Goal: Transaction & Acquisition: Book appointment/travel/reservation

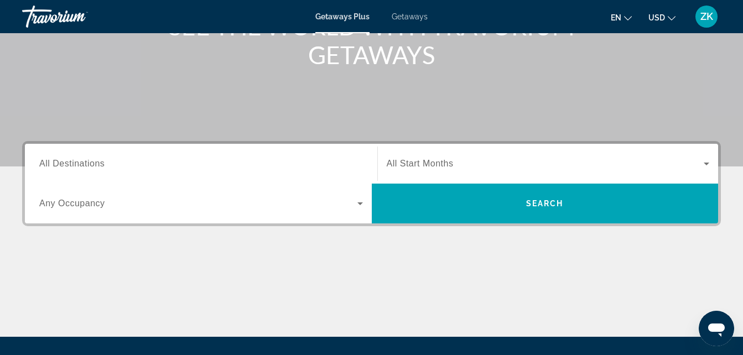
scroll to position [166, 0]
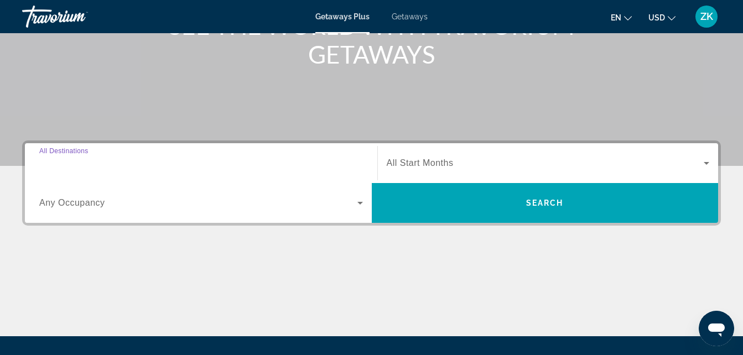
click at [123, 167] on input "Destination All Destinations" at bounding box center [201, 163] width 324 height 13
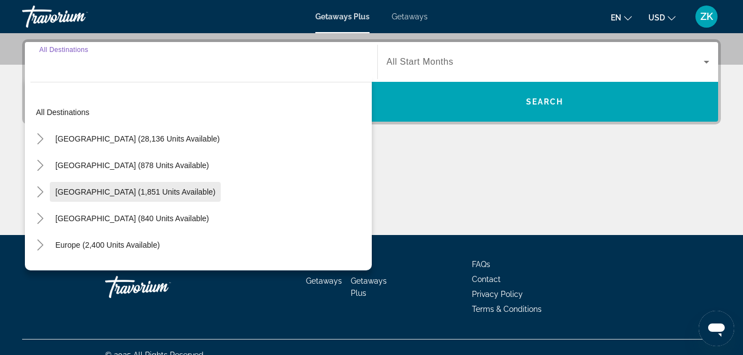
scroll to position [270, 0]
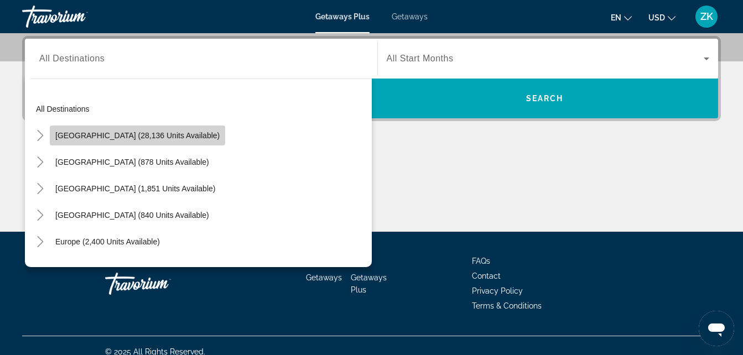
click at [146, 137] on span "[GEOGRAPHIC_DATA] (28,136 units available)" at bounding box center [137, 135] width 164 height 9
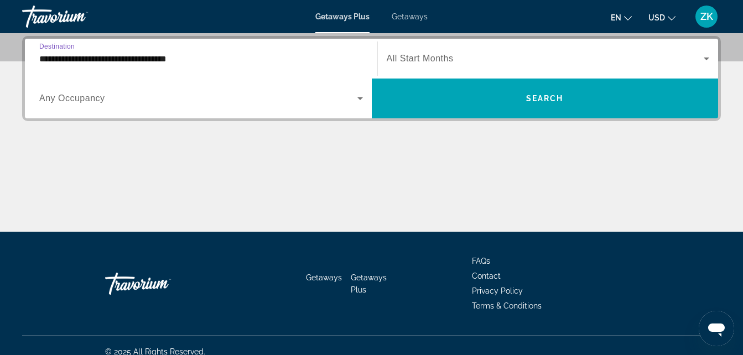
click at [186, 56] on input "**********" at bounding box center [201, 59] width 324 height 13
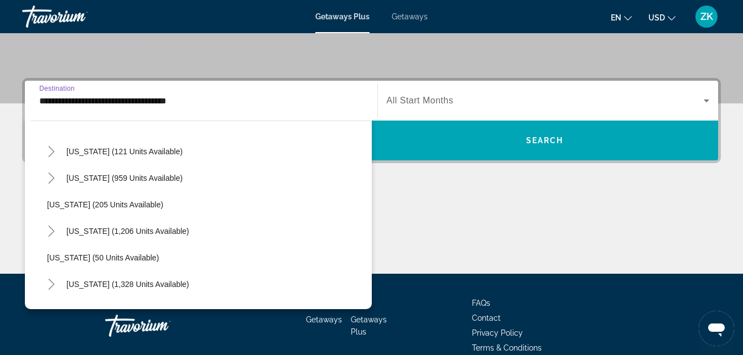
scroll to position [664, 0]
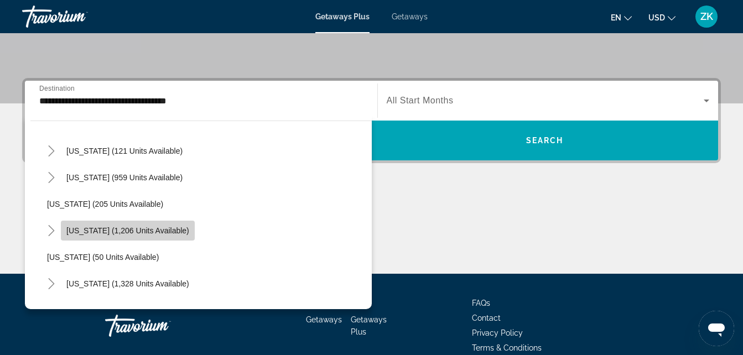
click at [181, 232] on span "[US_STATE] (1,206 units available)" at bounding box center [127, 230] width 123 height 9
type input "**********"
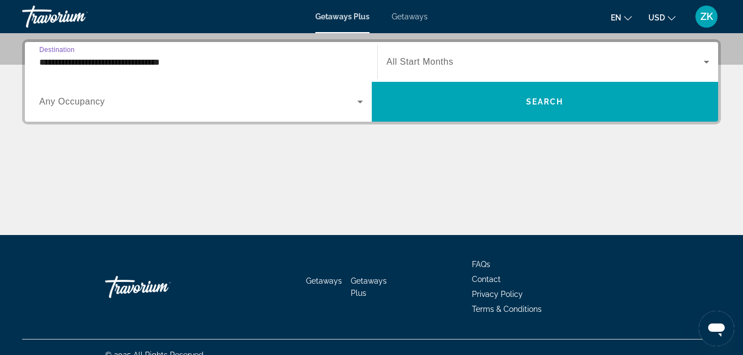
scroll to position [270, 0]
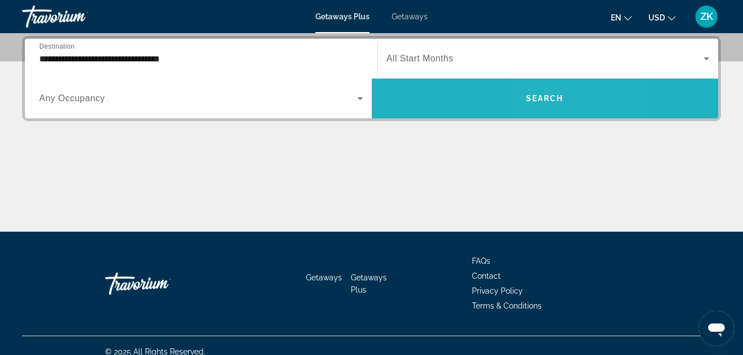
click at [577, 103] on span "Search widget" at bounding box center [545, 98] width 347 height 27
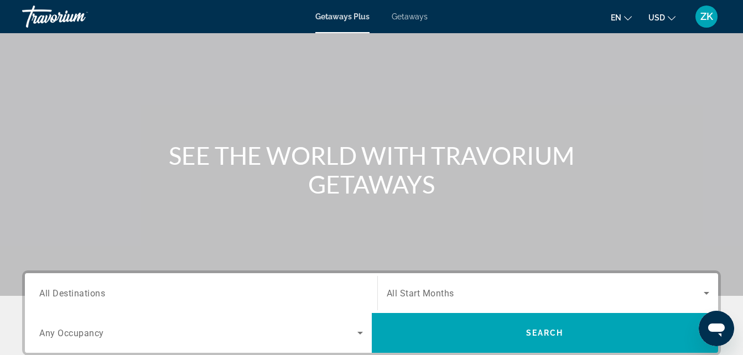
scroll to position [111, 0]
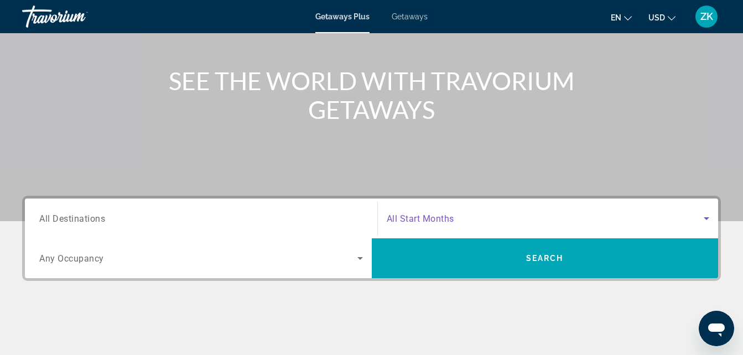
click at [485, 216] on span "Search widget" at bounding box center [545, 218] width 317 height 13
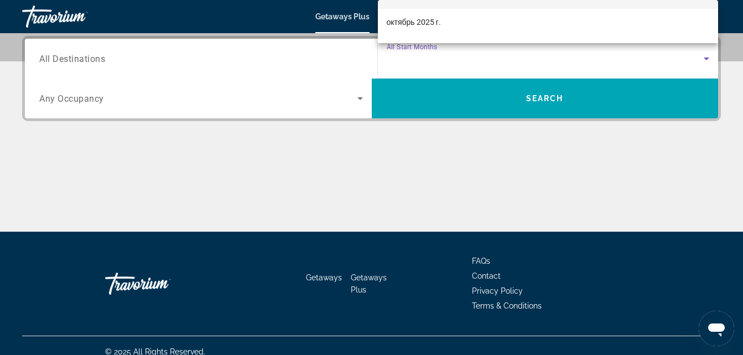
scroll to position [44, 0]
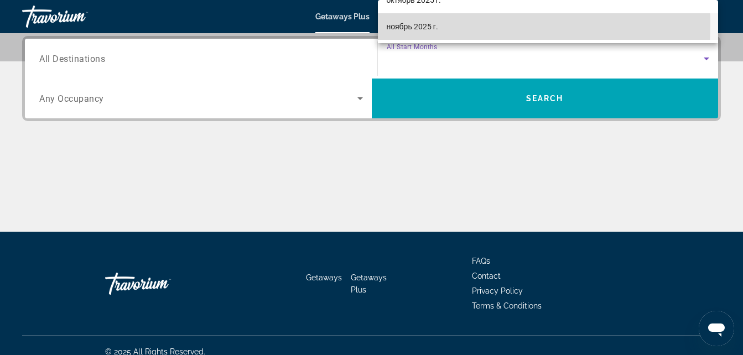
click at [414, 24] on span "ноябрь 2025 г." at bounding box center [412, 26] width 51 height 13
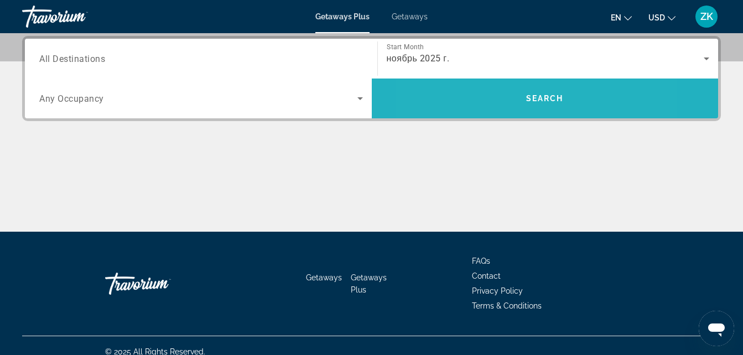
click at [487, 98] on span "Search widget" at bounding box center [545, 98] width 347 height 27
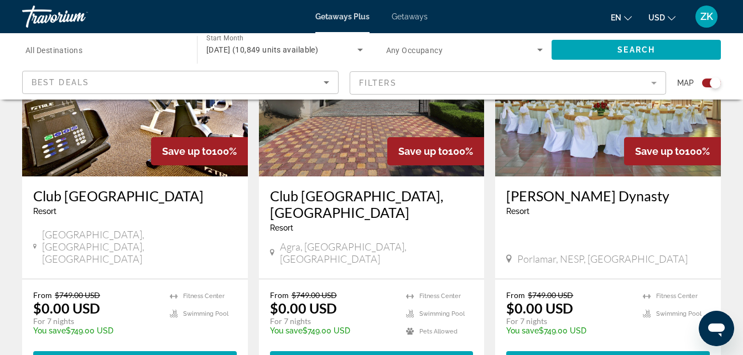
scroll to position [1733, 0]
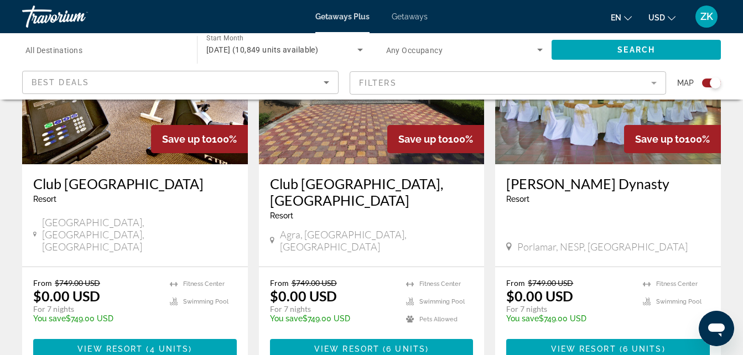
drag, startPoint x: 289, startPoint y: 298, endPoint x: 314, endPoint y: 294, distance: 24.7
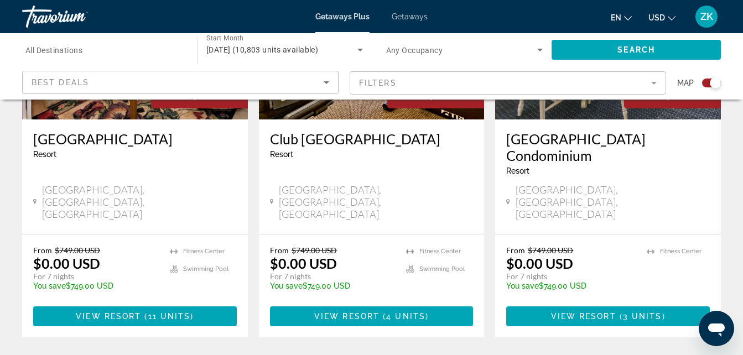
scroll to position [1825, 0]
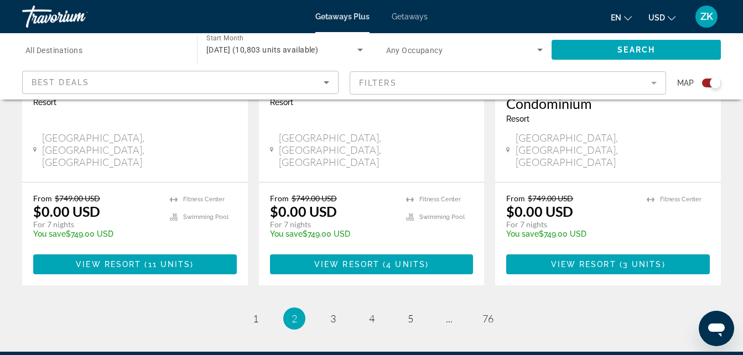
click at [340, 308] on ul "2 / 76 page 1 You're on page 2 page 3 page 4 page 5 page ... page 76" at bounding box center [371, 319] width 699 height 22
click at [332, 313] on span "3" at bounding box center [333, 319] width 6 height 12
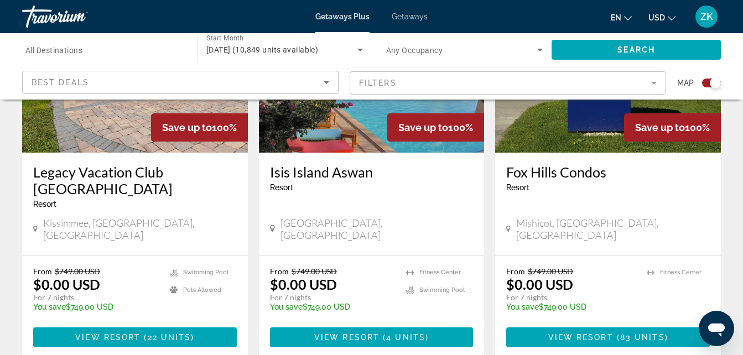
scroll to position [1766, 0]
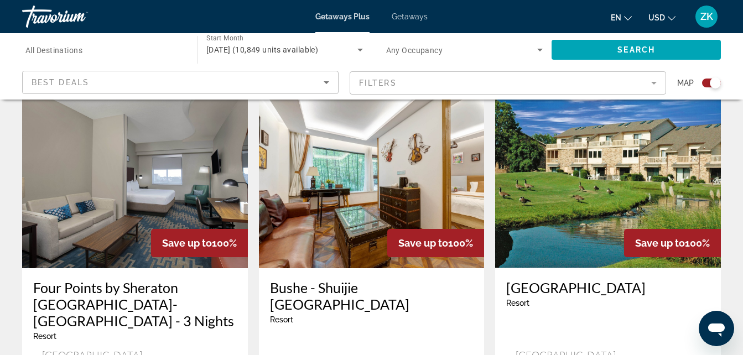
scroll to position [1761, 0]
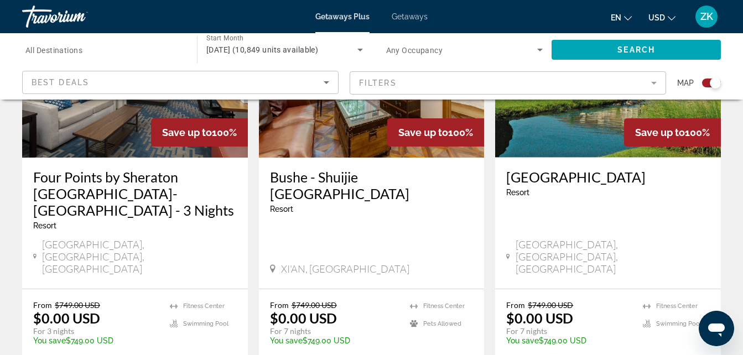
drag, startPoint x: 409, startPoint y: 299, endPoint x: 446, endPoint y: 299, distance: 37.1
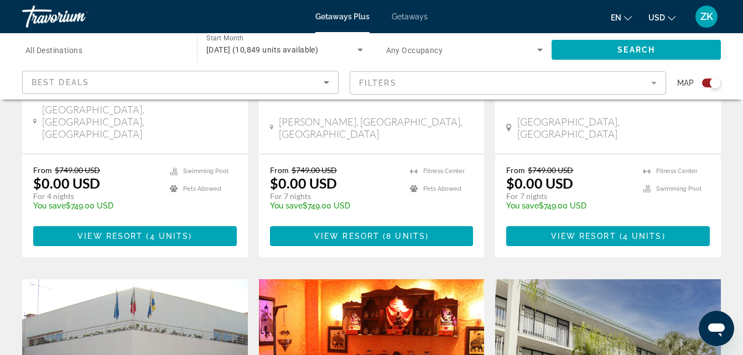
scroll to position [1438, 0]
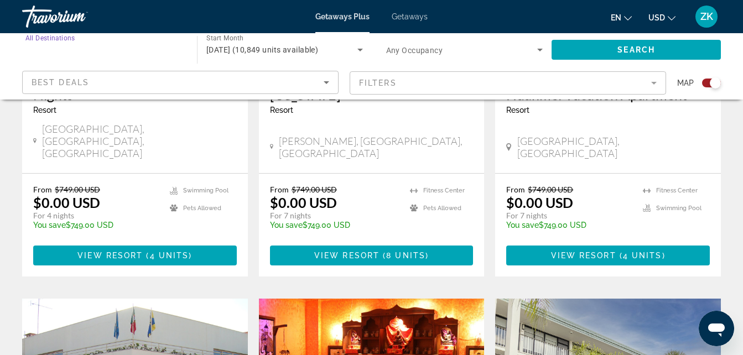
click at [145, 54] on input "Destination All Destinations" at bounding box center [103, 50] width 157 height 13
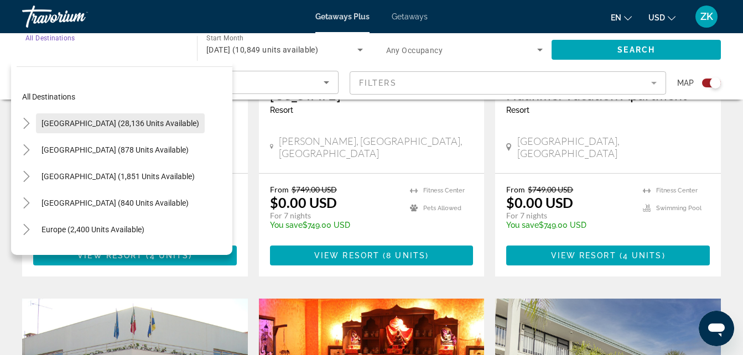
click at [144, 118] on span "Search widget" at bounding box center [120, 123] width 169 height 27
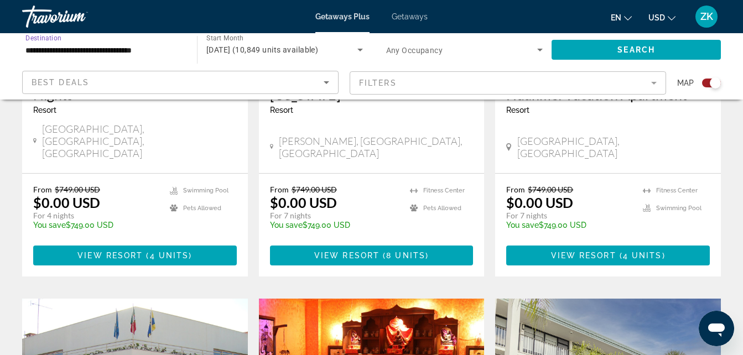
click at [149, 54] on input "**********" at bounding box center [103, 50] width 157 height 13
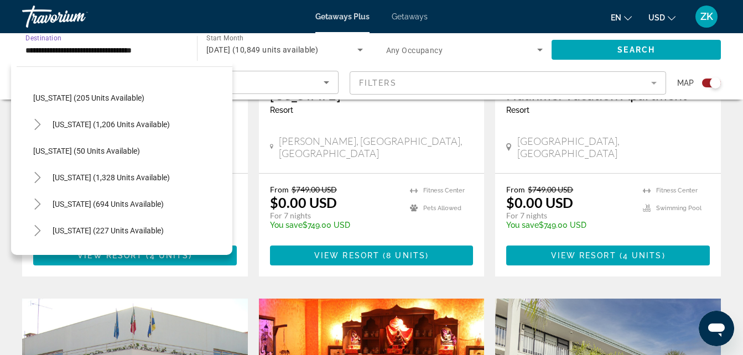
scroll to position [719, 0]
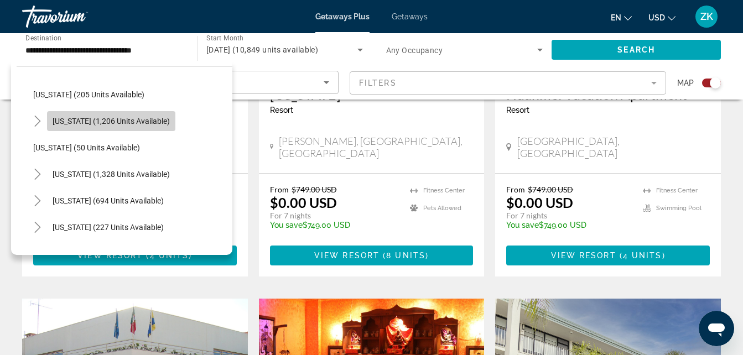
click at [129, 121] on span "[US_STATE] (1,206 units available)" at bounding box center [111, 121] width 117 height 9
type input "**********"
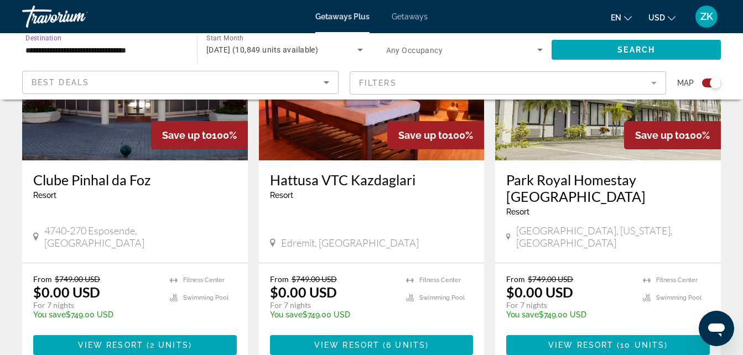
scroll to position [1770, 0]
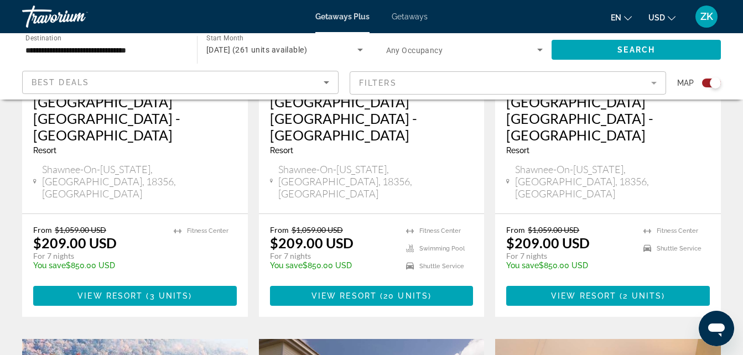
scroll to position [1412, 0]
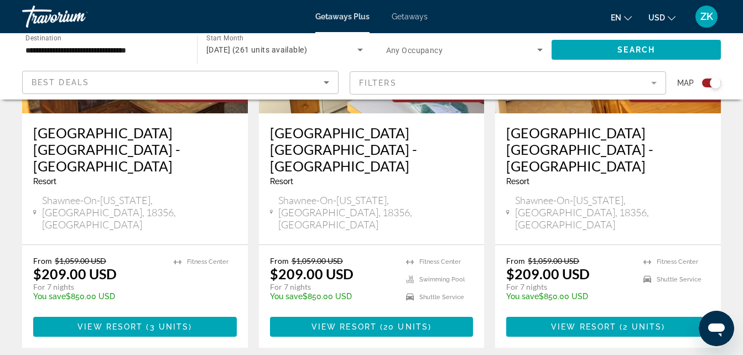
click at [465, 54] on span "Search widget" at bounding box center [462, 49] width 152 height 13
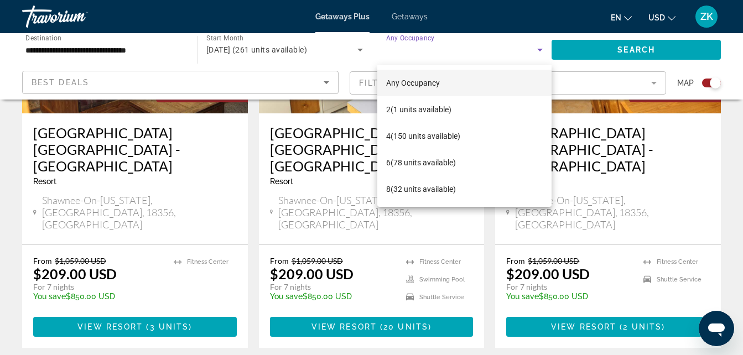
click at [465, 54] on div at bounding box center [371, 177] width 743 height 355
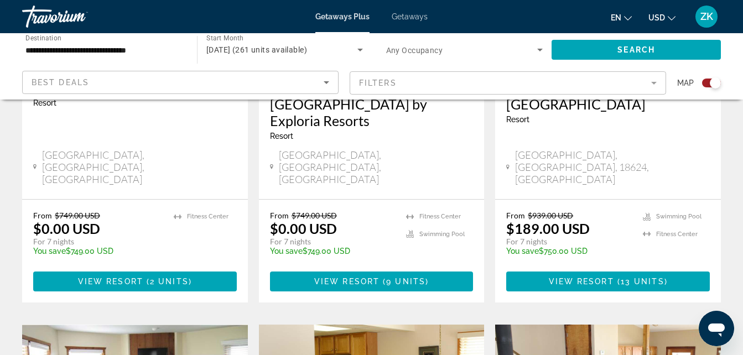
scroll to position [387, 0]
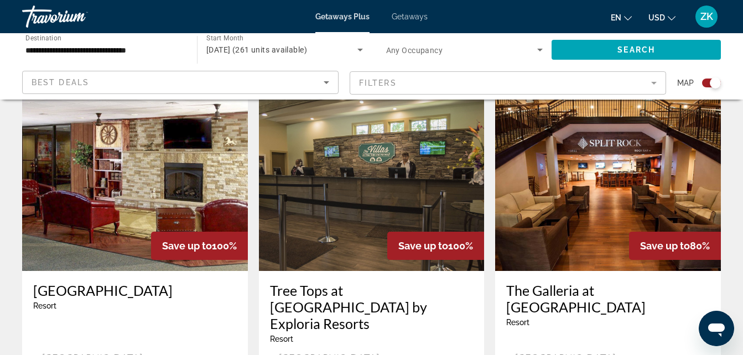
click at [402, 20] on span "Getaways" at bounding box center [410, 16] width 36 height 9
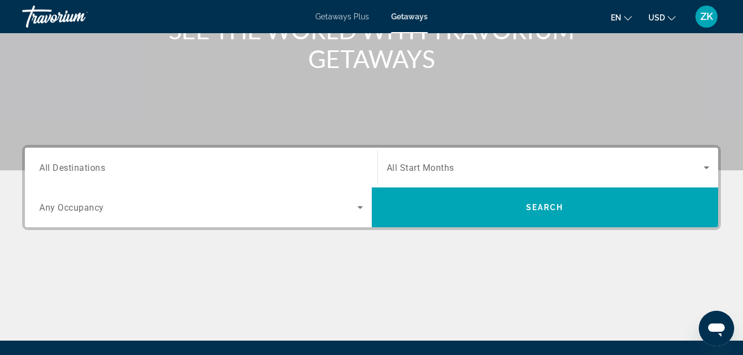
scroll to position [221, 0]
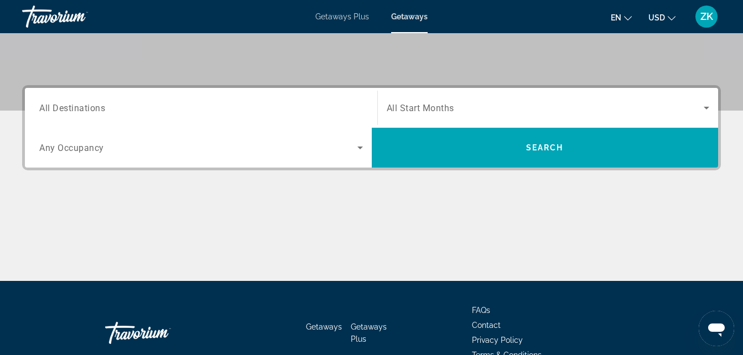
click at [108, 108] on input "Destination All Destinations" at bounding box center [201, 108] width 324 height 13
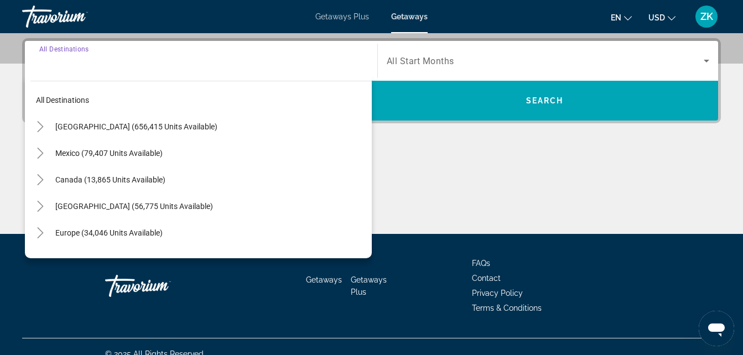
scroll to position [270, 0]
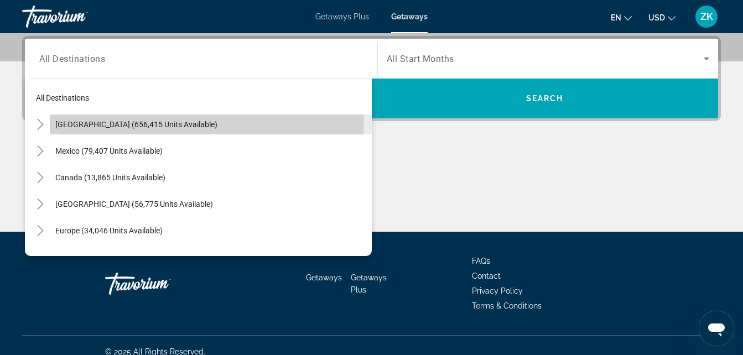
click at [109, 117] on span "Search widget" at bounding box center [211, 124] width 322 height 27
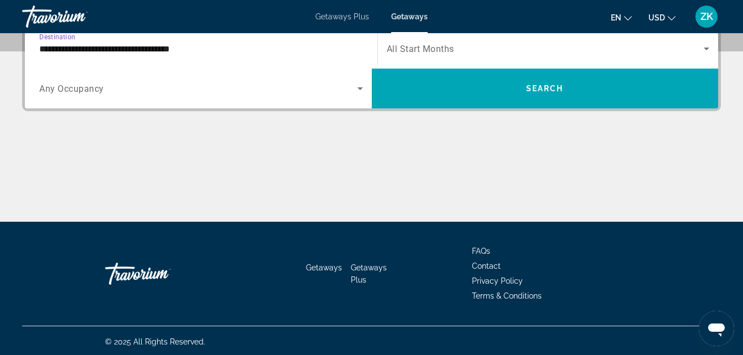
scroll to position [283, 0]
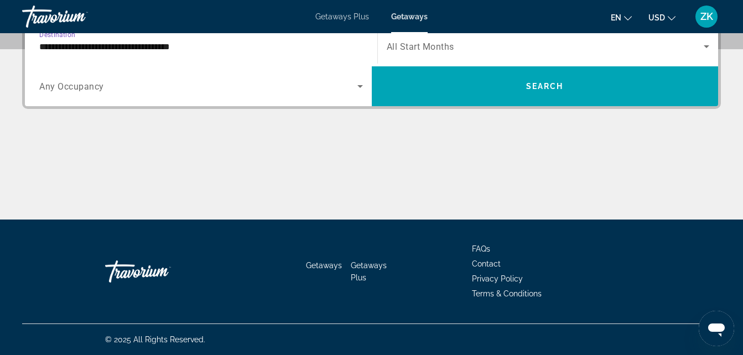
click at [196, 49] on input "**********" at bounding box center [201, 46] width 324 height 13
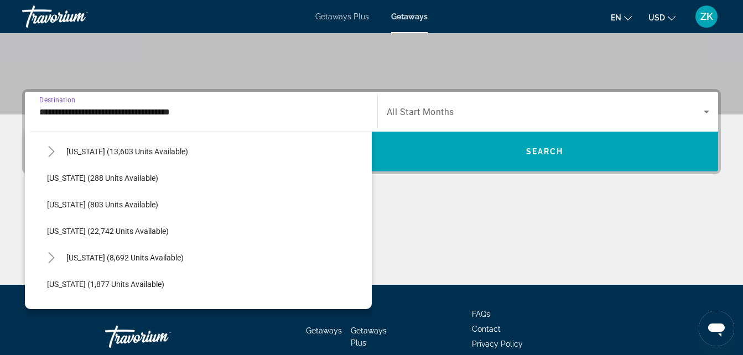
scroll to position [830, 0]
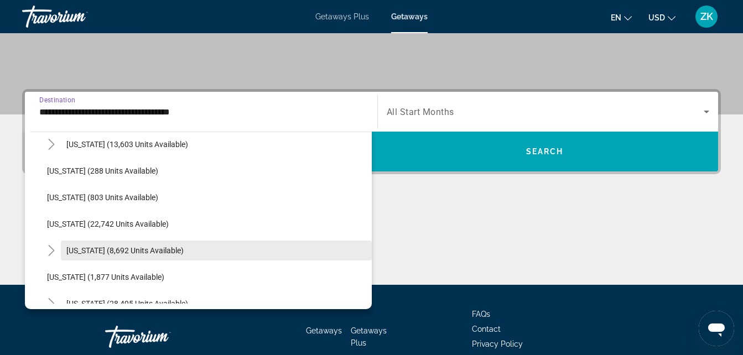
click at [162, 250] on span "[US_STATE] (8,692 units available)" at bounding box center [124, 250] width 117 height 9
type input "**********"
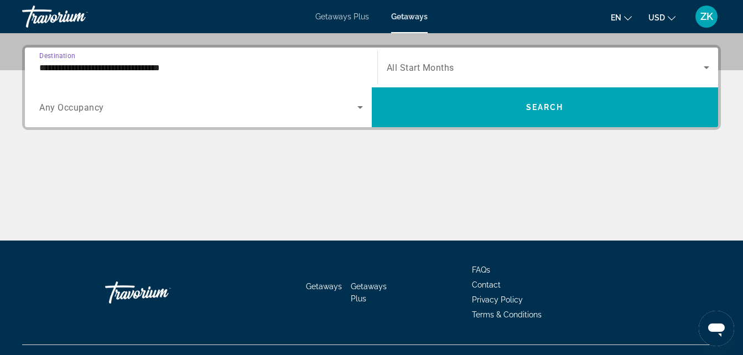
scroll to position [270, 0]
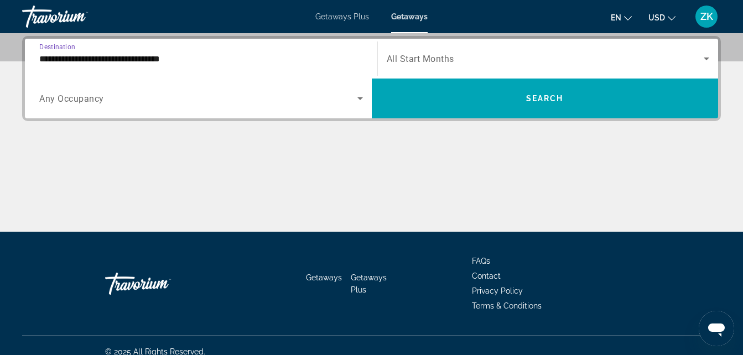
click at [448, 59] on span "All Start Months" at bounding box center [420, 59] width 67 height 11
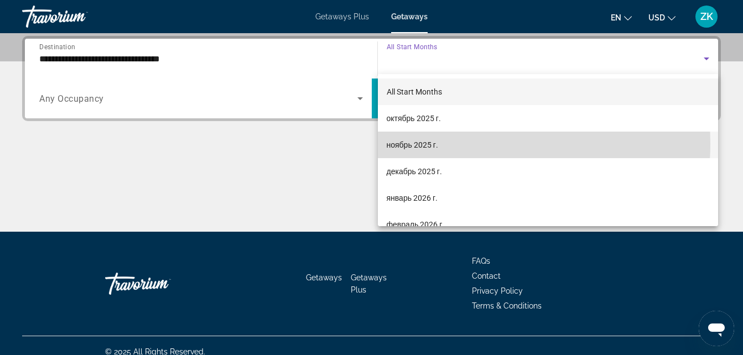
click at [438, 143] on span "ноябрь 2025 г." at bounding box center [412, 144] width 51 height 13
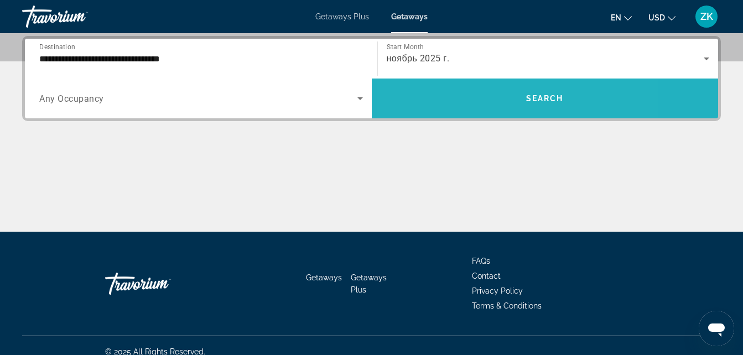
click at [477, 97] on span "Search widget" at bounding box center [545, 98] width 347 height 27
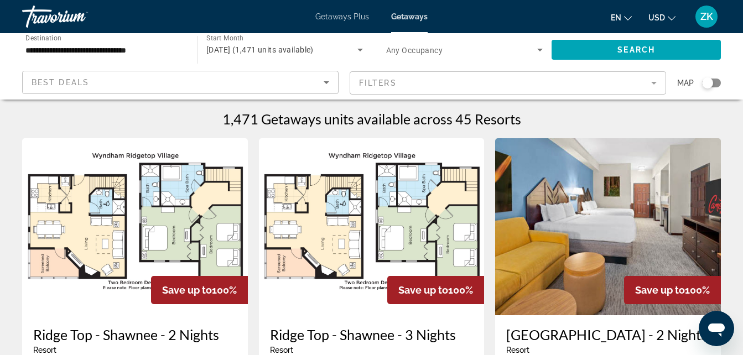
scroll to position [55, 0]
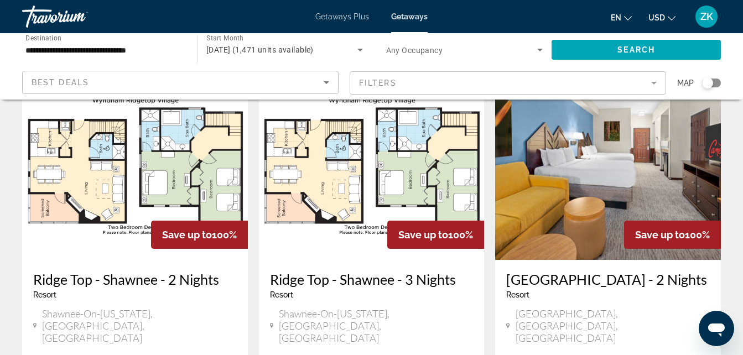
click at [589, 221] on img "Main content" at bounding box center [608, 171] width 226 height 177
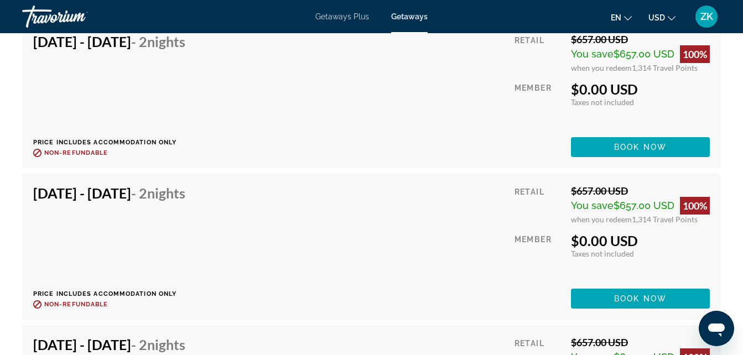
scroll to position [4038, 0]
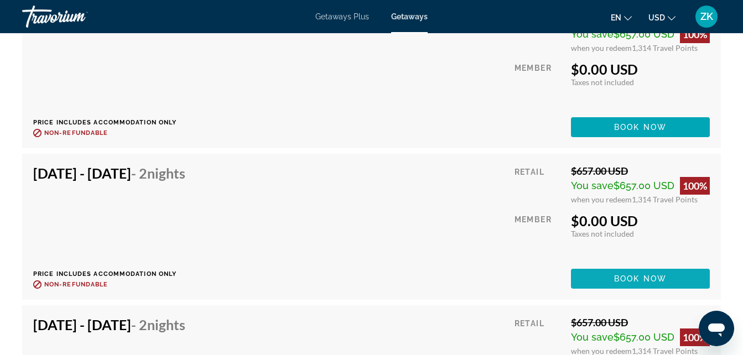
click at [612, 277] on span "Main content" at bounding box center [640, 278] width 139 height 27
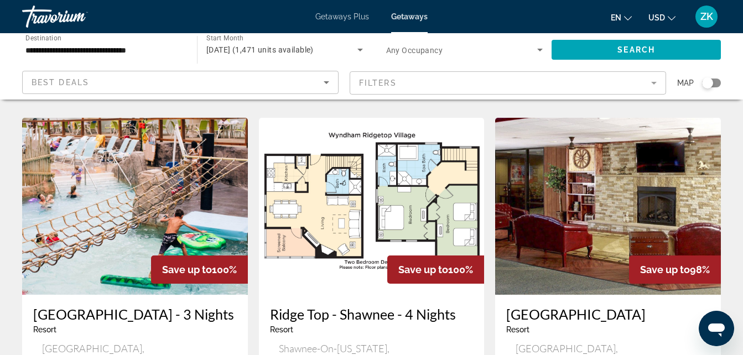
scroll to position [523, 0]
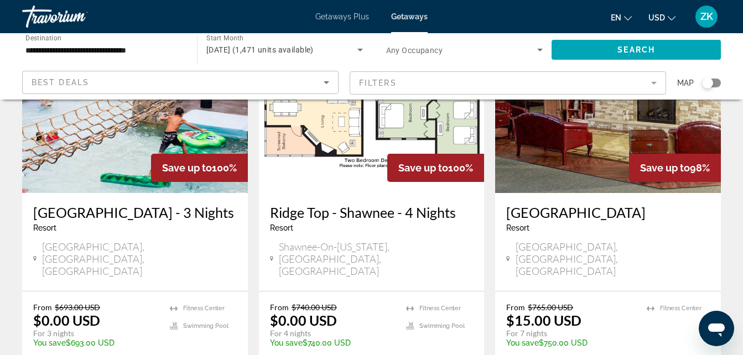
drag, startPoint x: 153, startPoint y: 188, endPoint x: 168, endPoint y: 189, distance: 15.0
click at [153, 204] on h3 "[GEOGRAPHIC_DATA] - 3 Nights" at bounding box center [135, 212] width 204 height 17
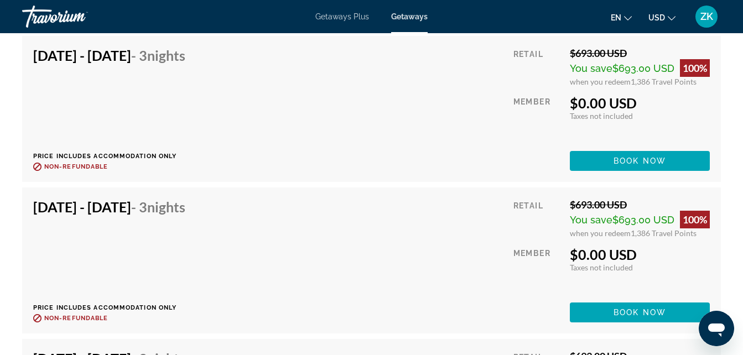
scroll to position [3954, 0]
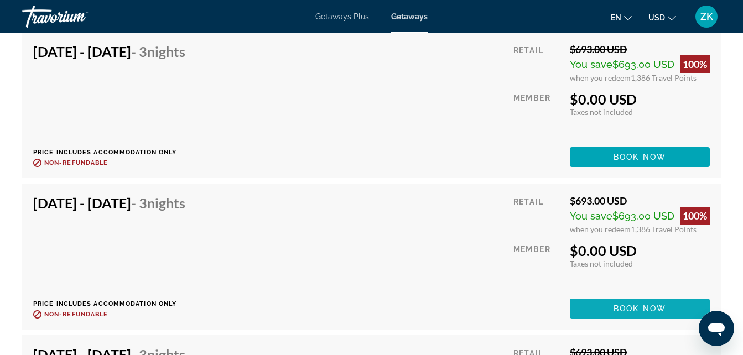
click at [602, 305] on span "Main content" at bounding box center [640, 308] width 140 height 27
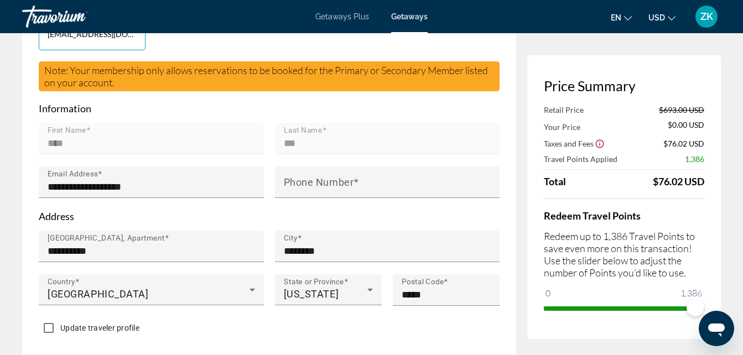
scroll to position [332, 0]
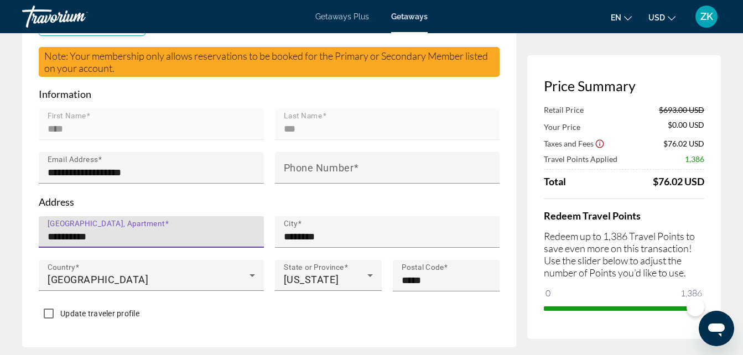
click at [146, 231] on input "**********" at bounding box center [155, 236] width 214 height 13
type input "*"
click at [211, 230] on input "****" at bounding box center [155, 236] width 214 height 13
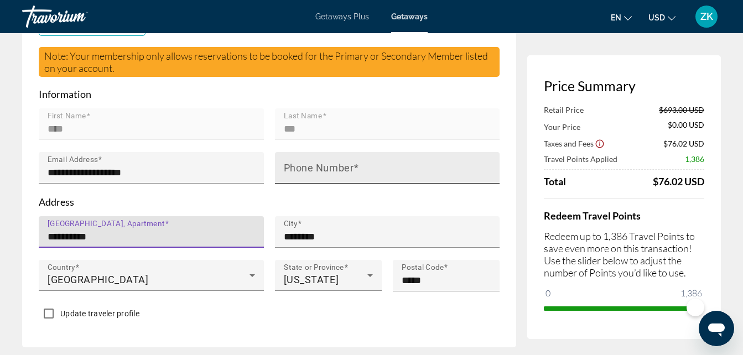
type input "**********"
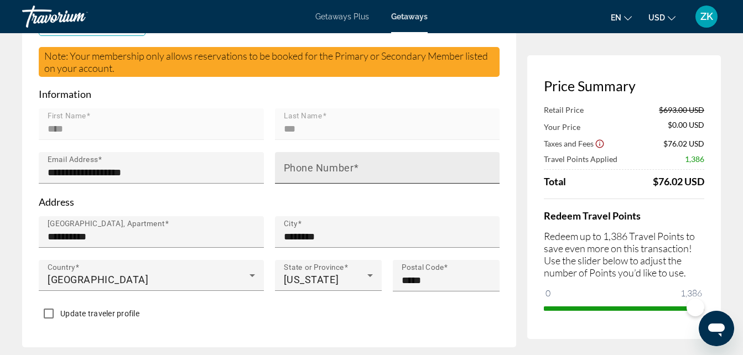
click at [328, 162] on mat-label "Phone Number" at bounding box center [319, 168] width 70 height 12
click at [328, 166] on input "Phone Number" at bounding box center [391, 172] width 214 height 13
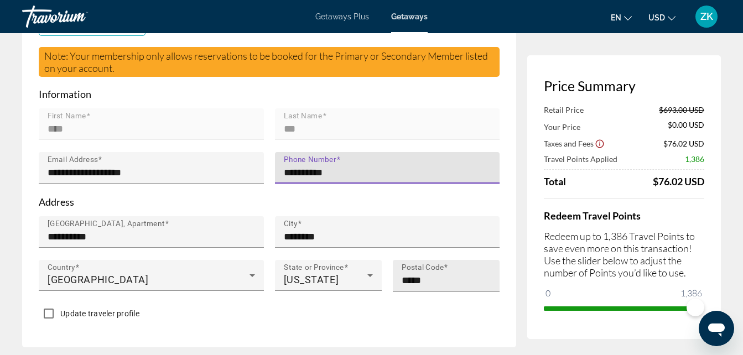
type input "**********"
click at [451, 274] on input "*****" at bounding box center [450, 280] width 96 height 13
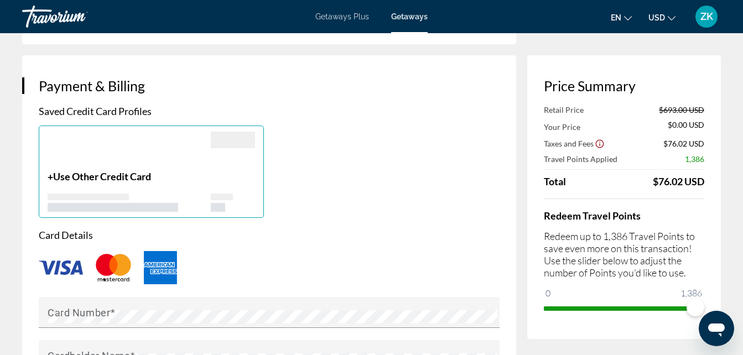
scroll to position [774, 0]
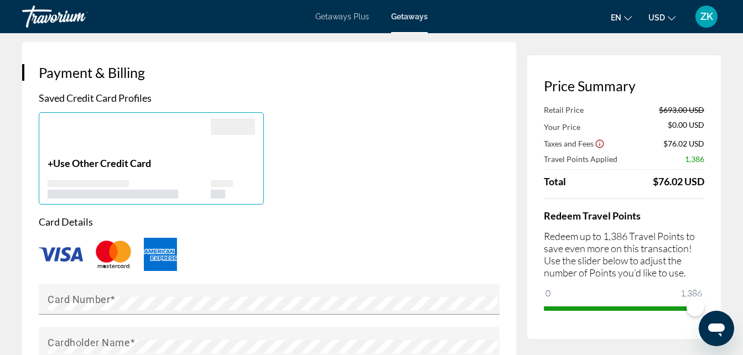
type input "*****"
click at [189, 157] on p "+ Use Other Credit Card" at bounding box center [129, 163] width 163 height 12
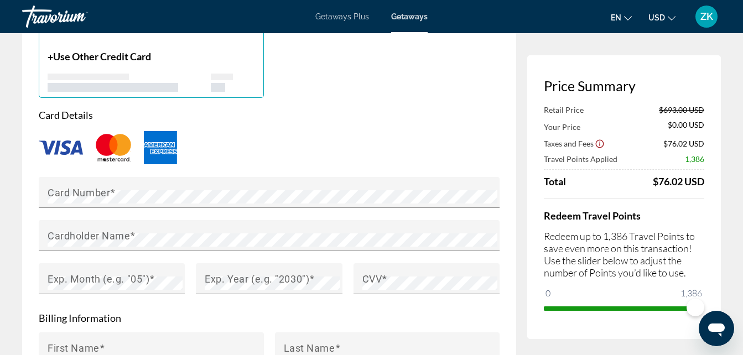
scroll to position [885, 0]
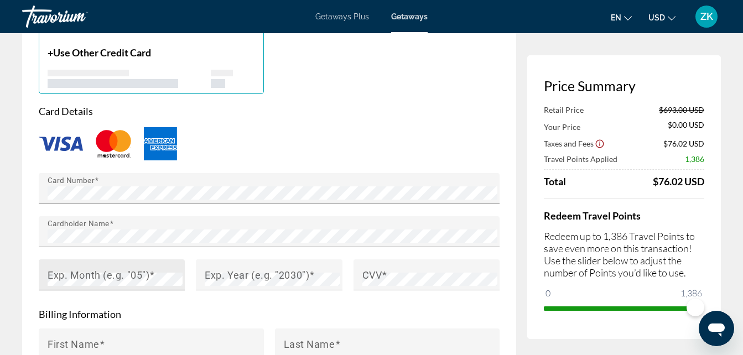
click at [149, 269] on mat-label "Exp. Month (e.g. "05")" at bounding box center [99, 275] width 102 height 12
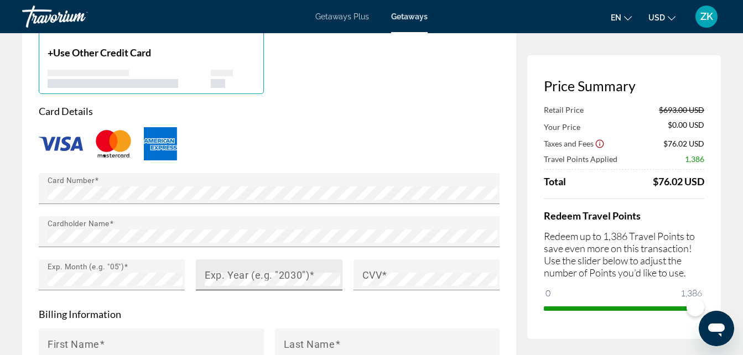
click at [235, 269] on mat-label "Exp. Year (e.g. "2030")" at bounding box center [257, 275] width 105 height 12
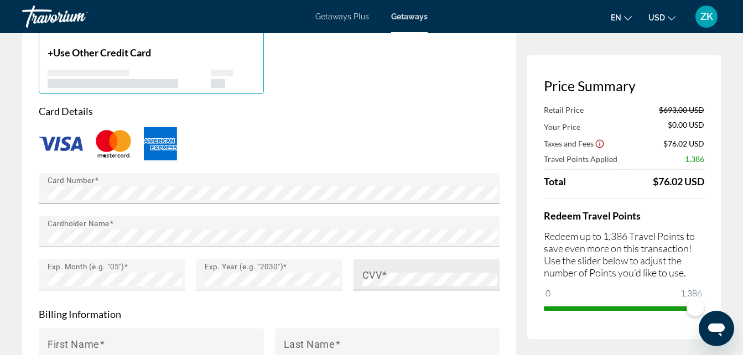
click at [385, 269] on span "Main content" at bounding box center [385, 275] width 6 height 12
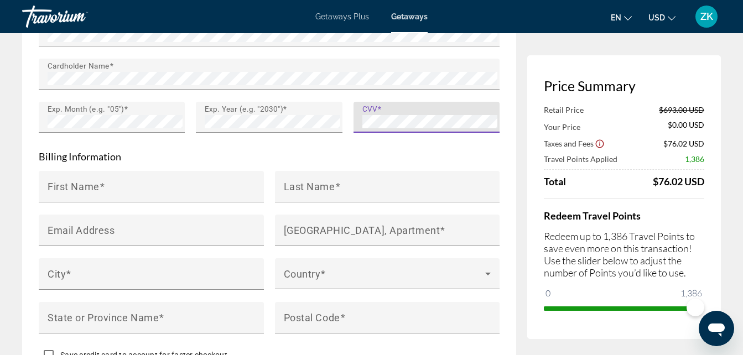
scroll to position [1051, 0]
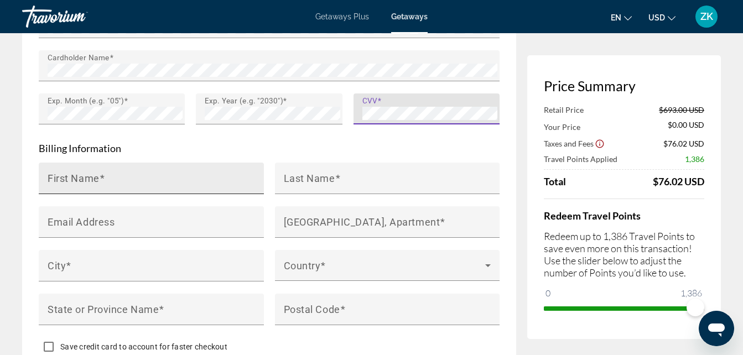
click at [129, 176] on input "First Name" at bounding box center [155, 182] width 214 height 13
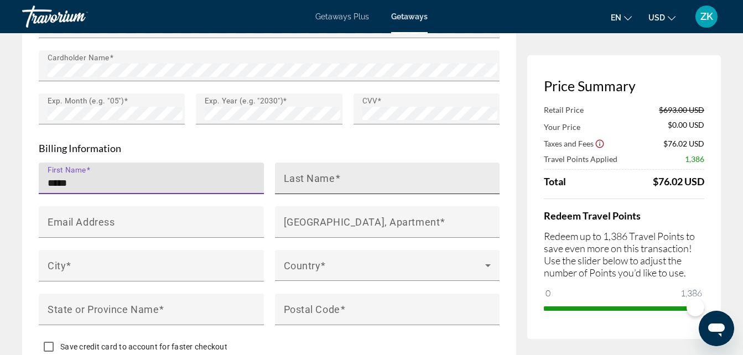
type input "****"
click at [324, 172] on mat-label "Last Name" at bounding box center [309, 178] width 51 height 12
click at [324, 176] on input "Last Name" at bounding box center [391, 182] width 214 height 13
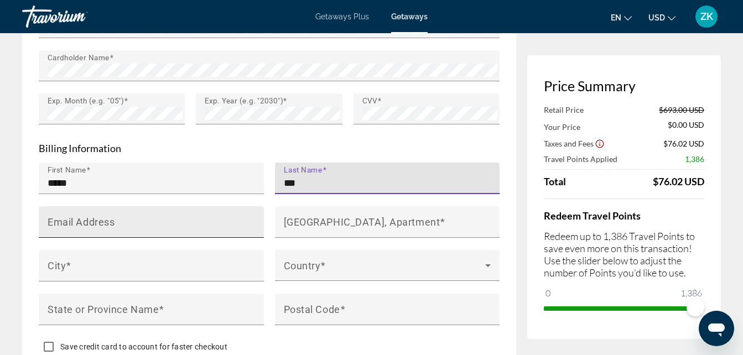
type input "***"
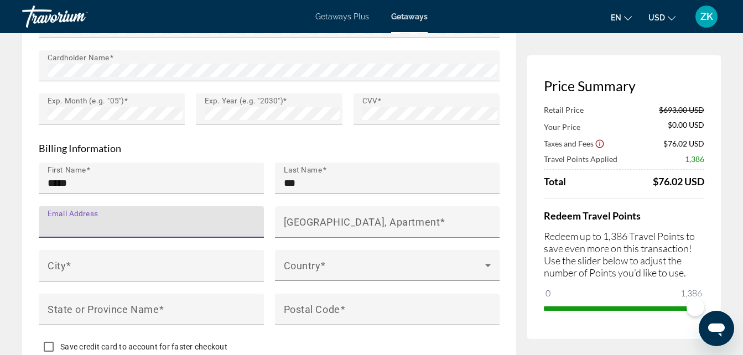
click at [160, 220] on input "Email Address" at bounding box center [155, 226] width 214 height 13
type input "**********"
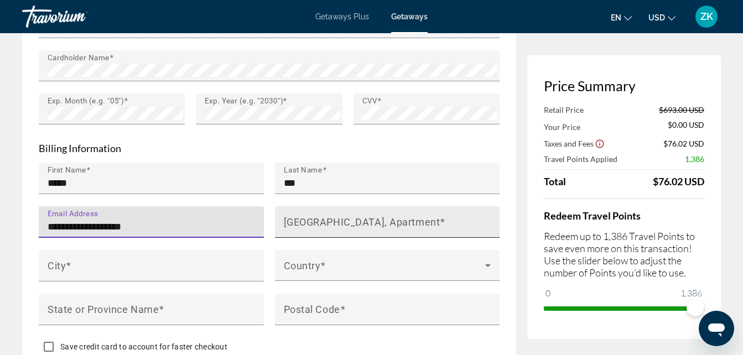
click at [311, 216] on mat-label "[GEOGRAPHIC_DATA], Apartment" at bounding box center [362, 222] width 157 height 12
click at [311, 220] on input "[GEOGRAPHIC_DATA], Apartment" at bounding box center [391, 226] width 214 height 13
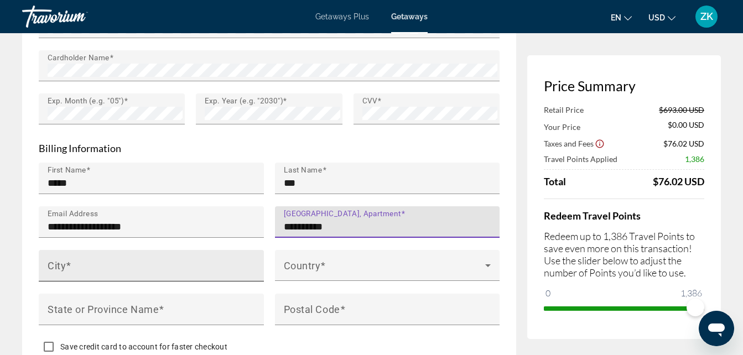
type input "**********"
click at [160, 264] on input "City" at bounding box center [155, 270] width 214 height 13
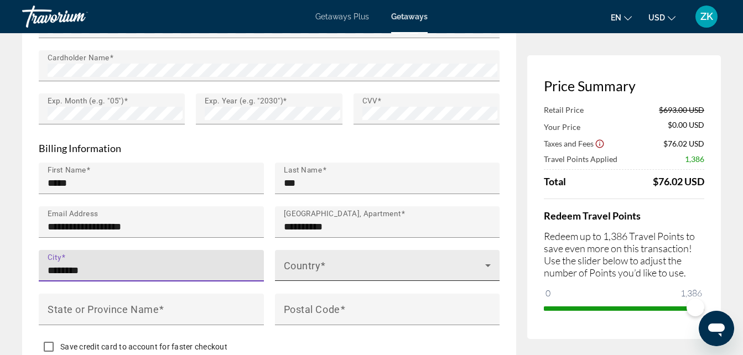
type input "********"
click at [335, 263] on span "Main content" at bounding box center [385, 269] width 202 height 13
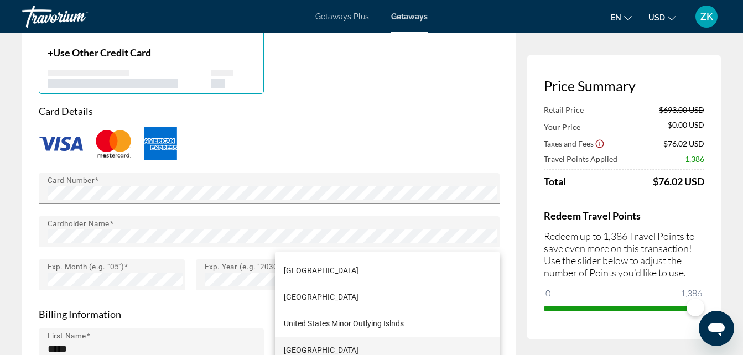
scroll to position [6416, 0]
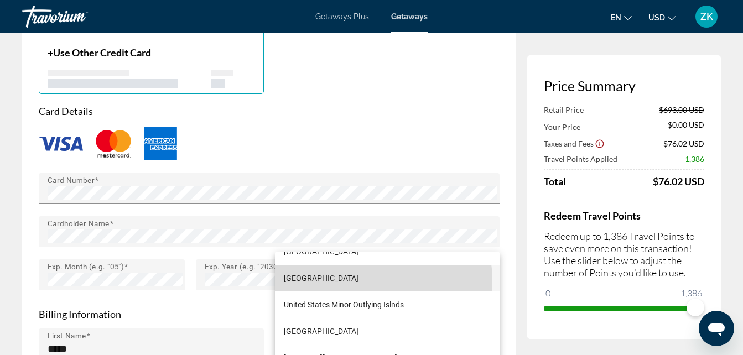
click at [358, 281] on span "[GEOGRAPHIC_DATA]" at bounding box center [321, 278] width 75 height 13
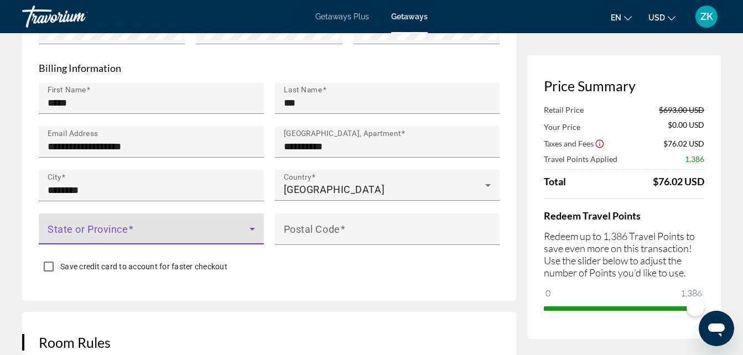
click at [160, 227] on span "Main content" at bounding box center [149, 233] width 202 height 13
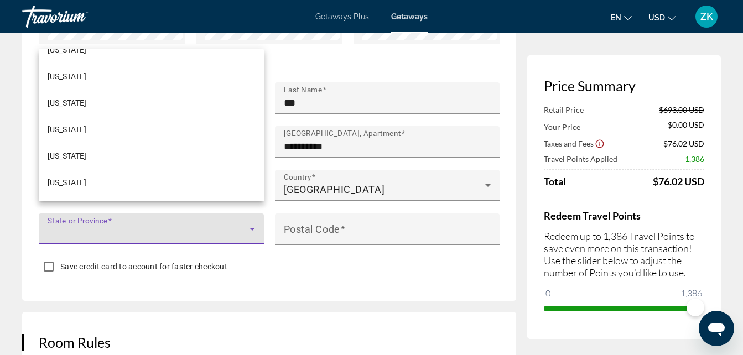
scroll to position [774, 0]
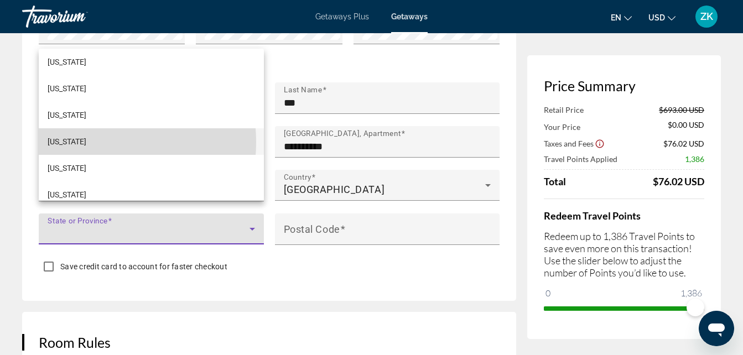
click at [88, 142] on mat-option "[US_STATE]" at bounding box center [151, 141] width 225 height 27
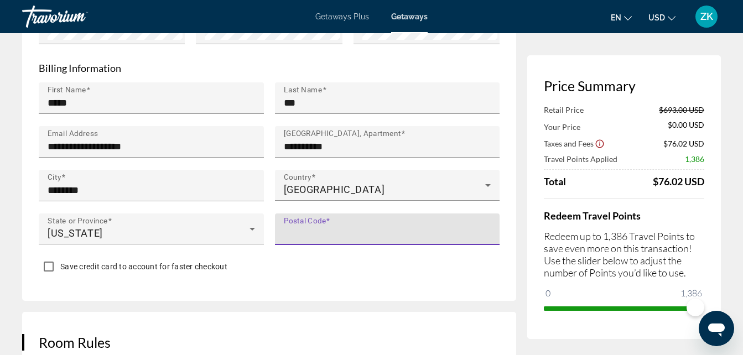
click at [369, 227] on input "Postal Code" at bounding box center [391, 233] width 214 height 13
type input "*****"
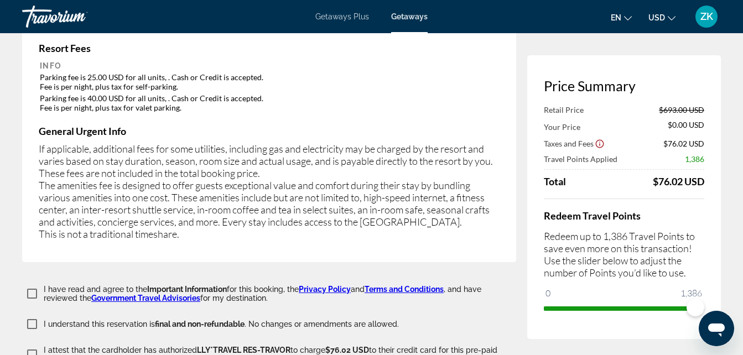
scroll to position [1850, 0]
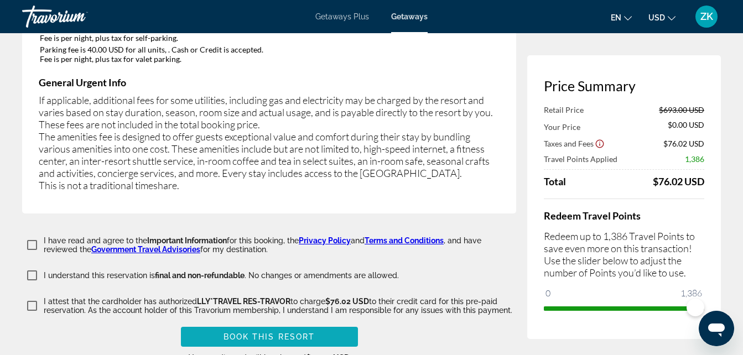
click at [331, 324] on span "Main content" at bounding box center [269, 337] width 177 height 27
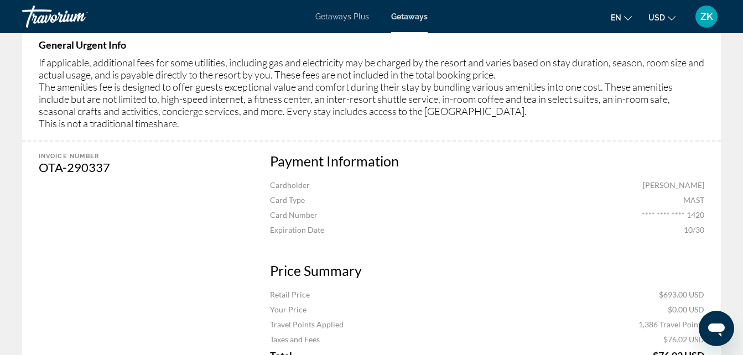
scroll to position [664, 0]
